Goal: Task Accomplishment & Management: Use online tool/utility

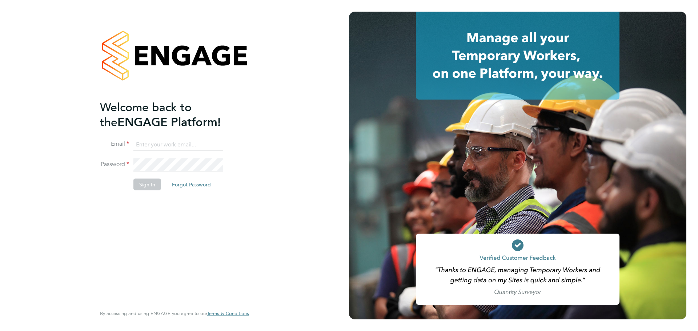
type input "[PERSON_NAME][EMAIL_ADDRESS][PERSON_NAME][PERSON_NAME][DOMAIN_NAME]"
click at [158, 186] on button "Sign In" at bounding box center [147, 185] width 28 height 12
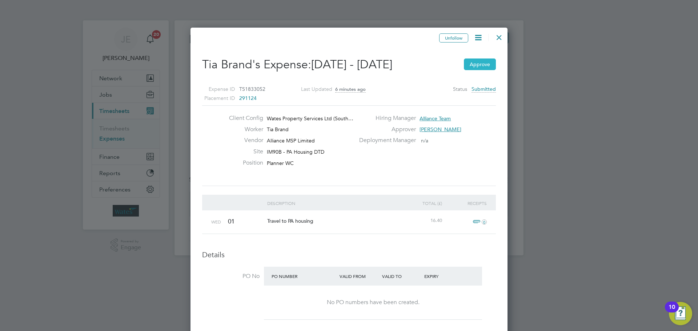
click at [477, 65] on button "Approve" at bounding box center [480, 65] width 32 height 12
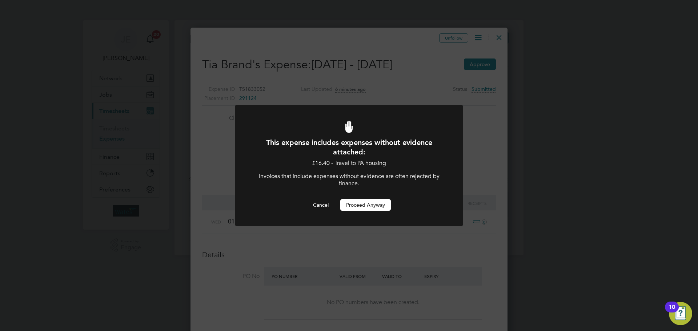
click at [386, 199] on div "This expense includes expenses without evidence attached: £16.40 - Travel to PA…" at bounding box center [349, 174] width 189 height 73
click at [377, 201] on button "Proceed Anyway" at bounding box center [365, 205] width 51 height 12
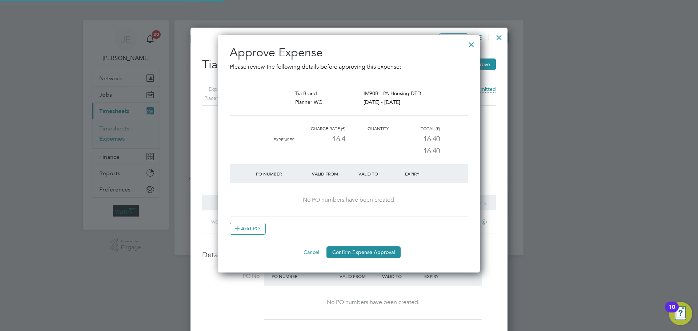
scroll to position [238, 262]
click at [368, 255] on button "Confirm Expense Approval" at bounding box center [364, 253] width 74 height 12
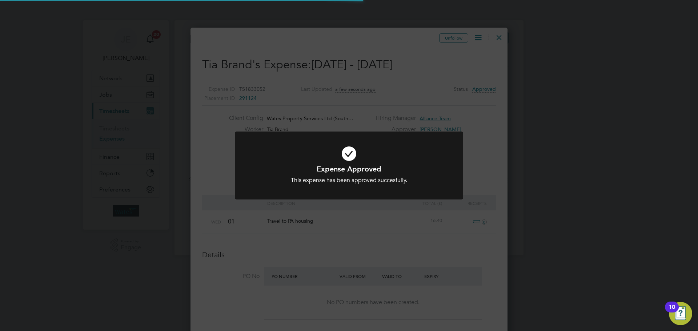
click at [433, 147] on icon at bounding box center [349, 154] width 189 height 28
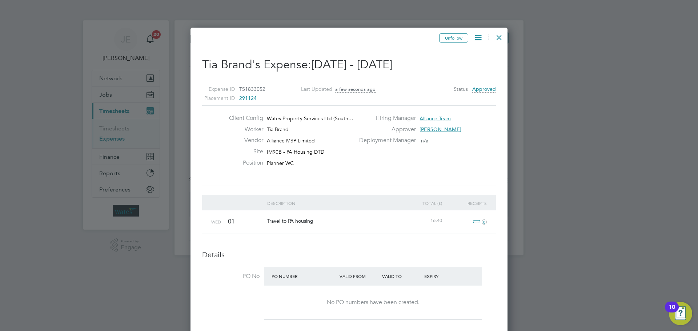
click at [499, 38] on div at bounding box center [499, 35] width 13 height 13
